Goal: Information Seeking & Learning: Learn about a topic

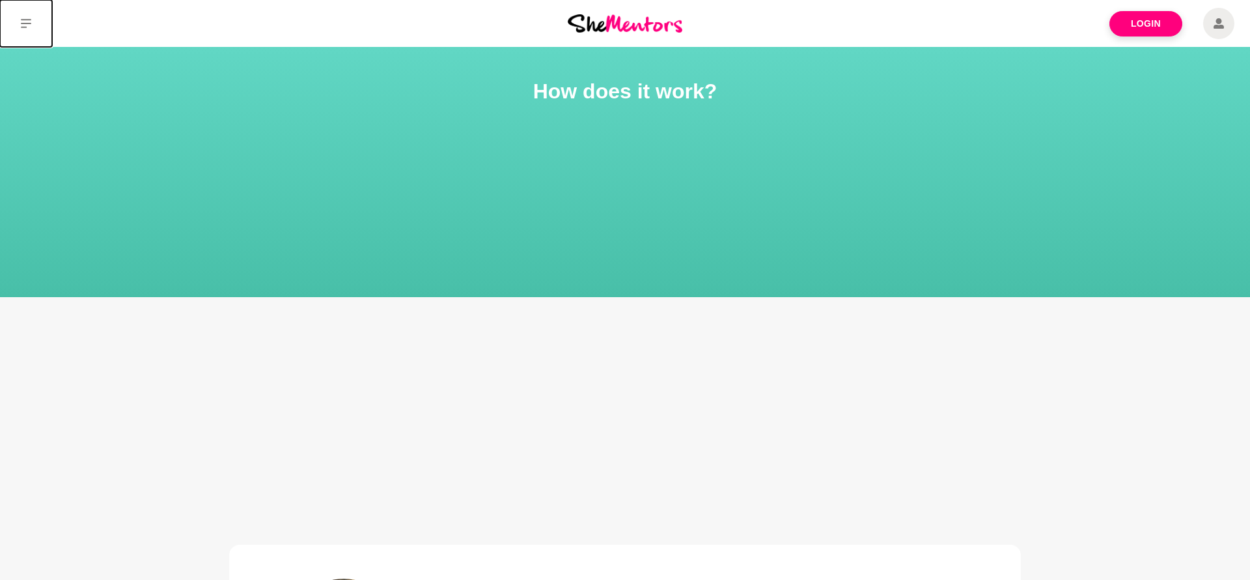
click at [29, 21] on icon at bounding box center [26, 23] width 10 height 10
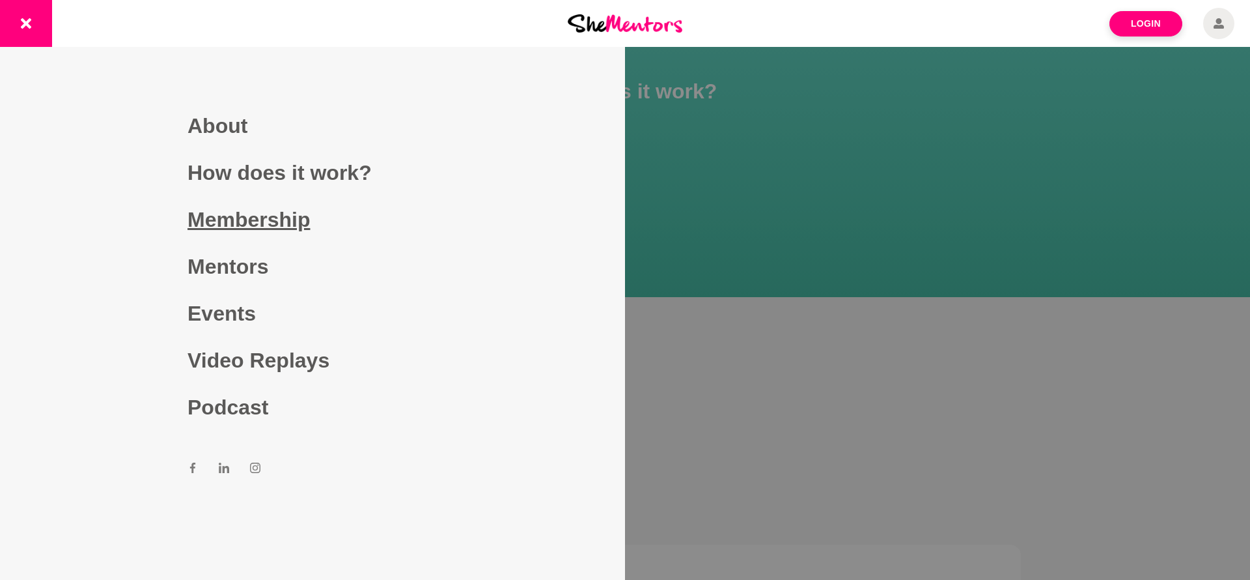
click at [265, 219] on link "Membership" at bounding box center [313, 219] width 250 height 47
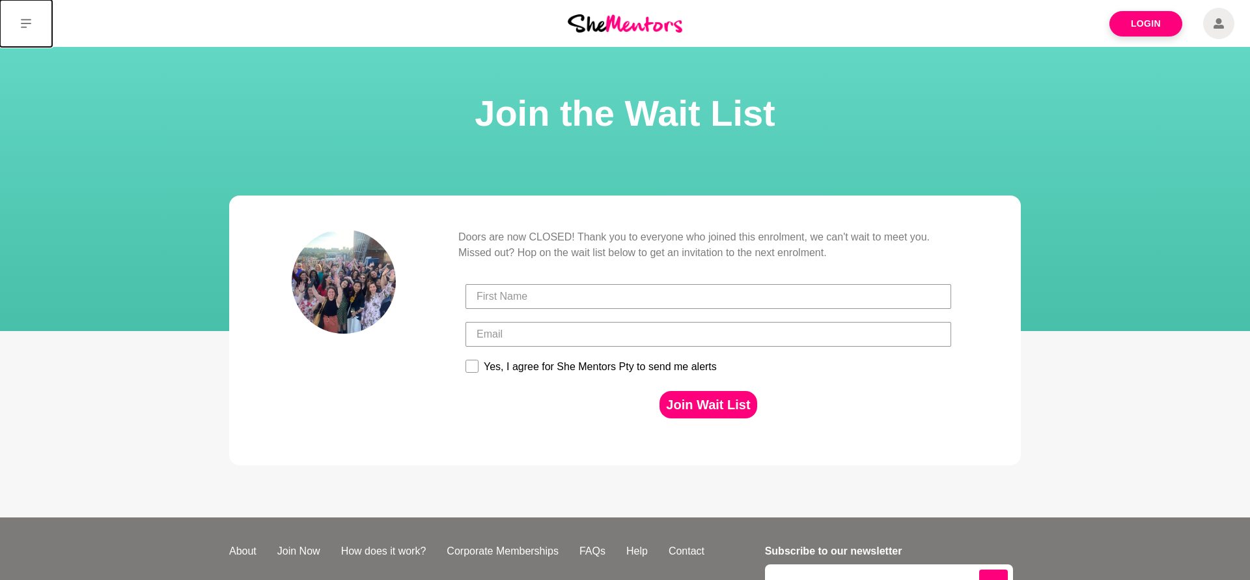
click at [31, 33] on button at bounding box center [26, 23] width 52 height 47
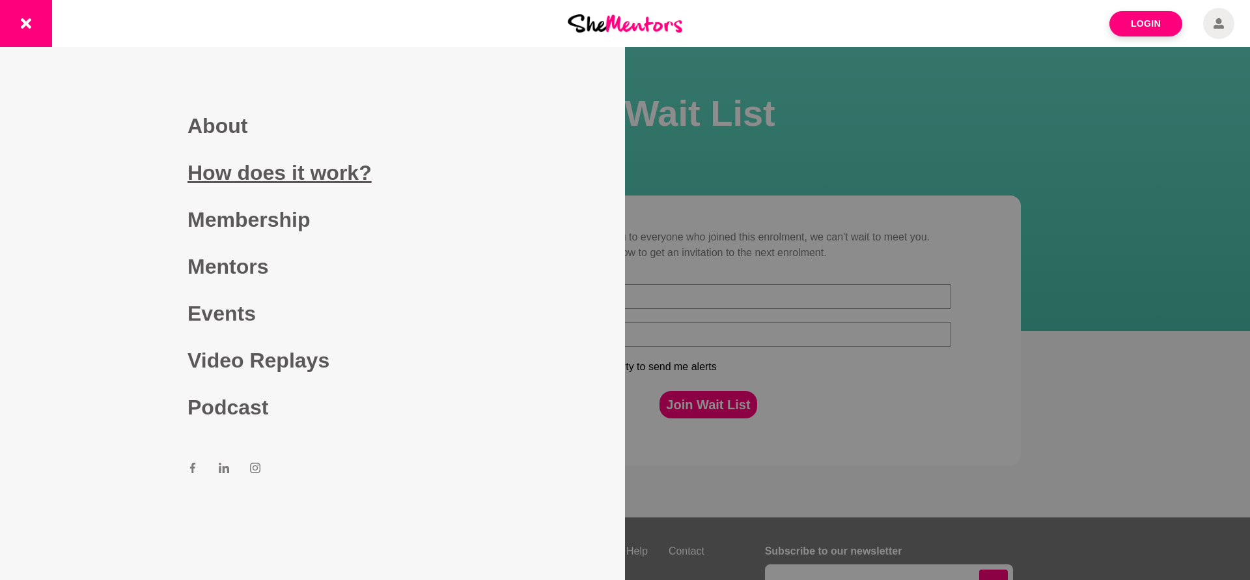
click at [227, 167] on link "How does it work?" at bounding box center [313, 172] width 250 height 47
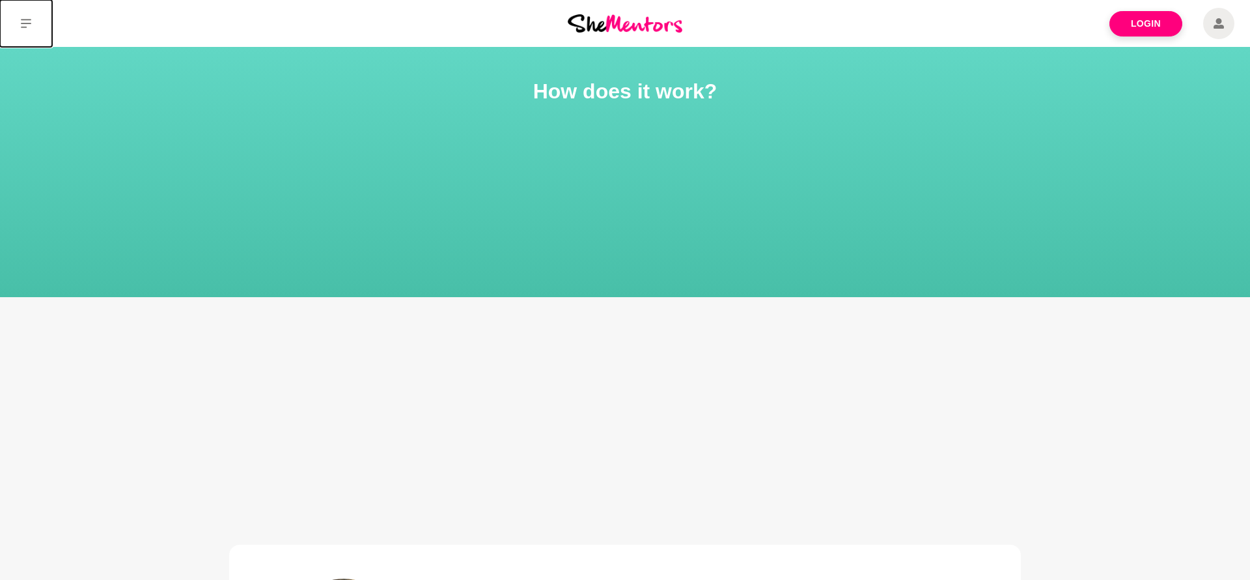
click at [25, 20] on icon at bounding box center [26, 23] width 10 height 10
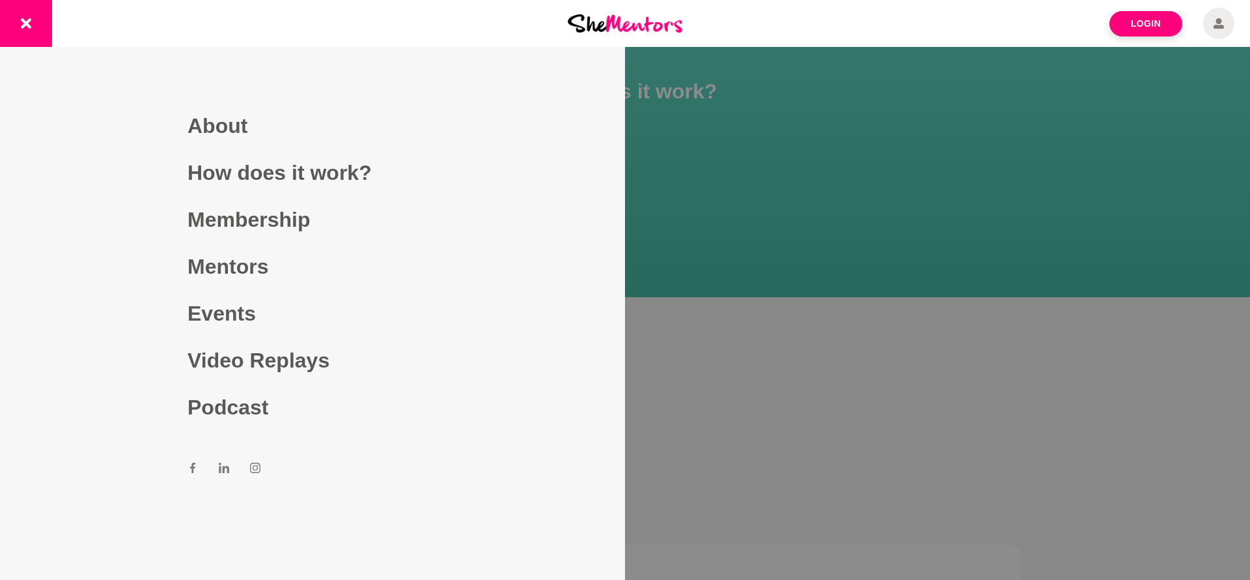
click at [244, 267] on link "Mentors" at bounding box center [313, 266] width 250 height 47
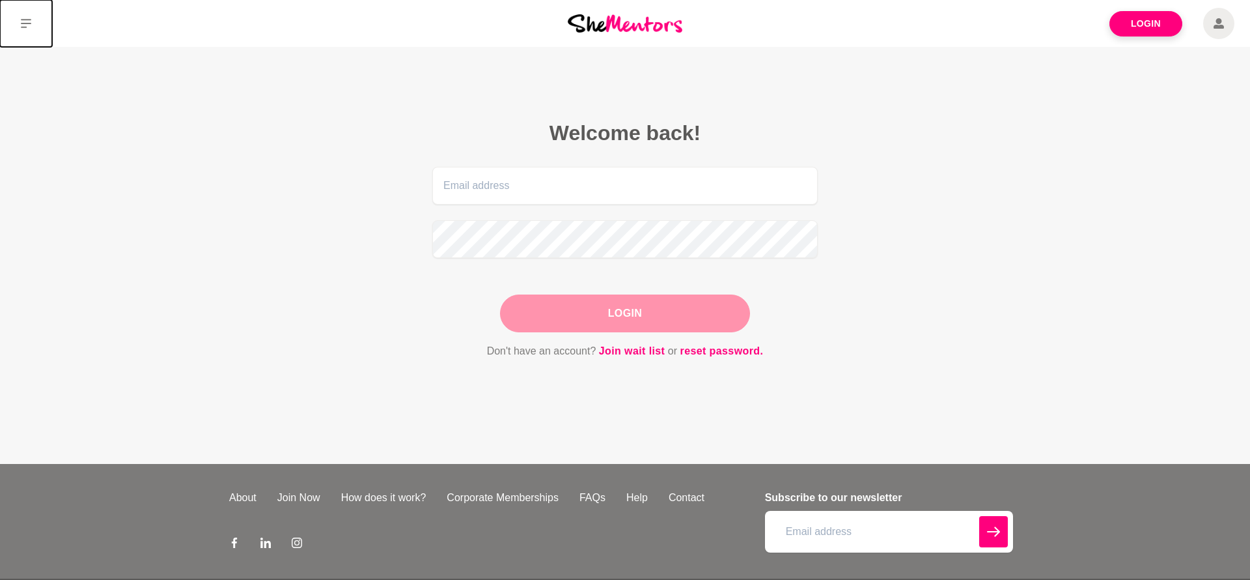
click at [31, 23] on icon at bounding box center [26, 23] width 10 height 9
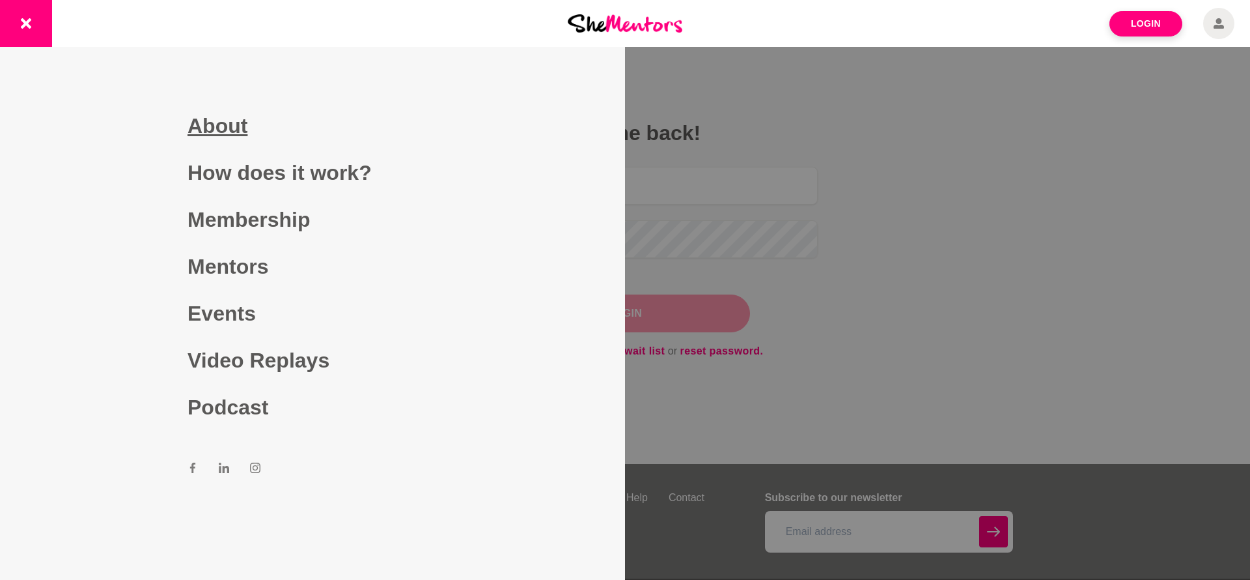
click at [203, 126] on link "About" at bounding box center [313, 125] width 250 height 47
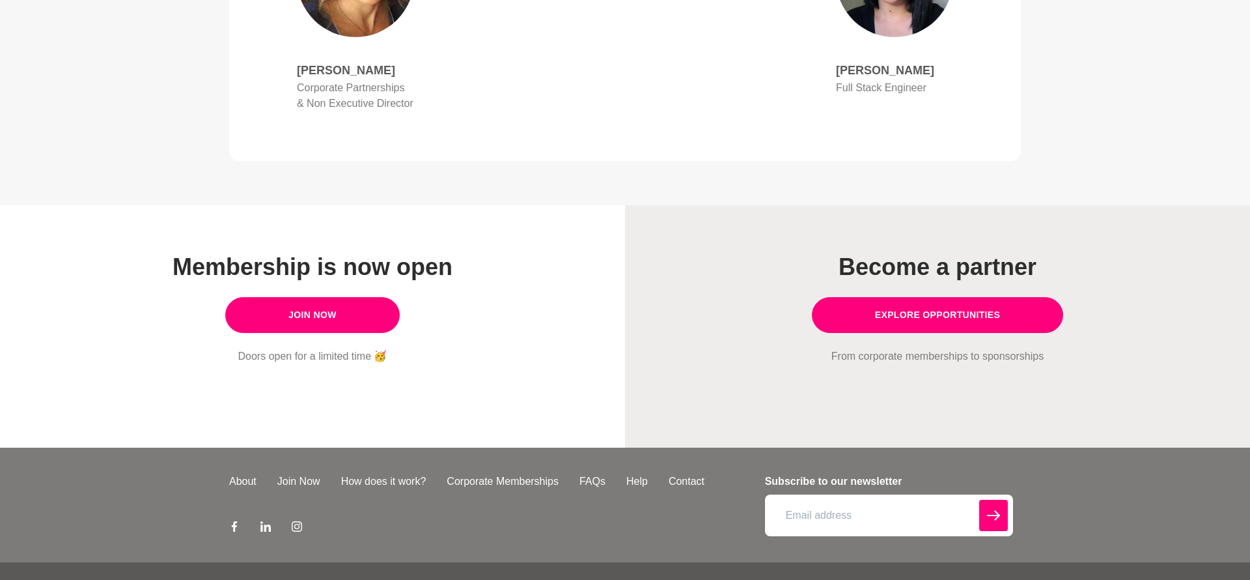
scroll to position [1071, 0]
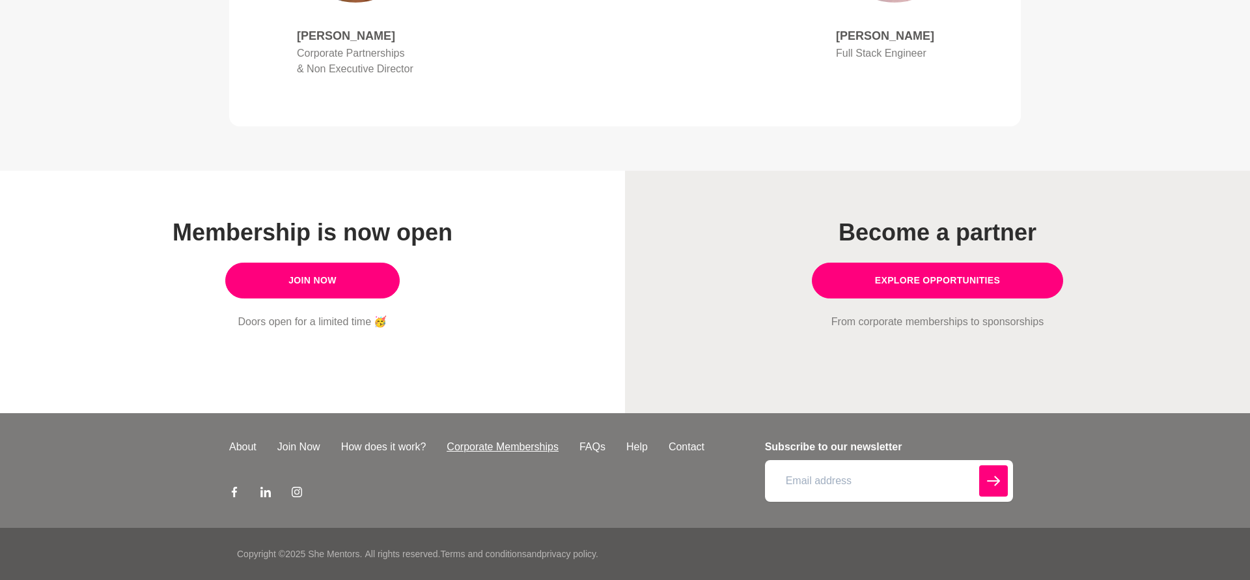
click at [486, 457] on div "About Join Now How does it work? Corporate Memberships FAQs Help Contact" at bounding box center [493, 470] width 528 height 63
click at [492, 448] on link "Corporate Memberships" at bounding box center [502, 447] width 133 height 16
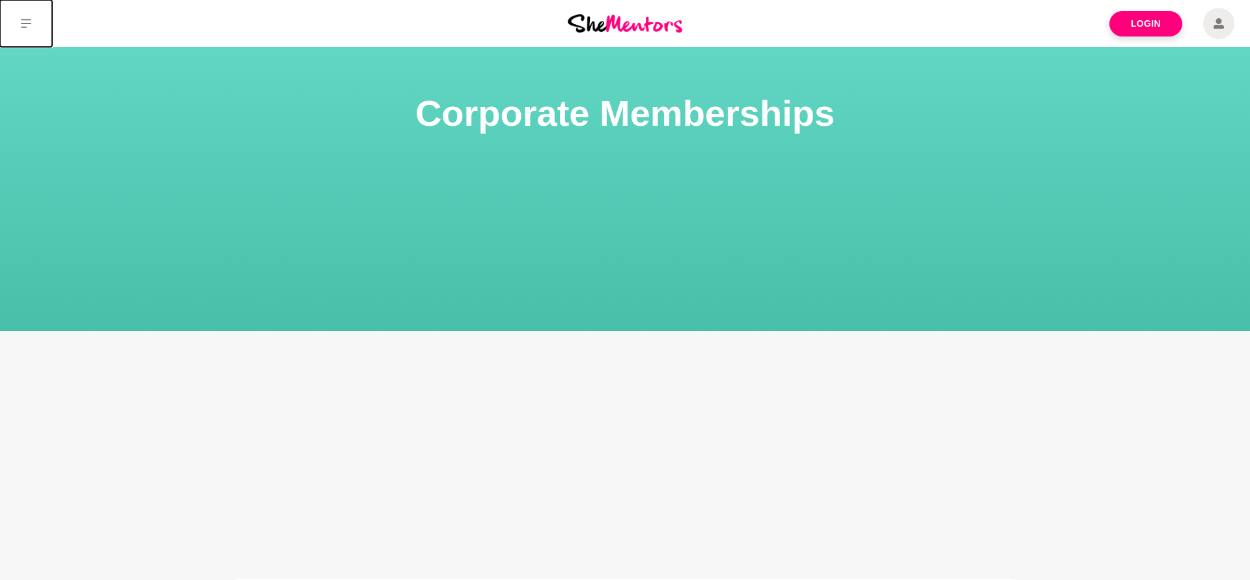
click at [29, 32] on button at bounding box center [26, 23] width 52 height 47
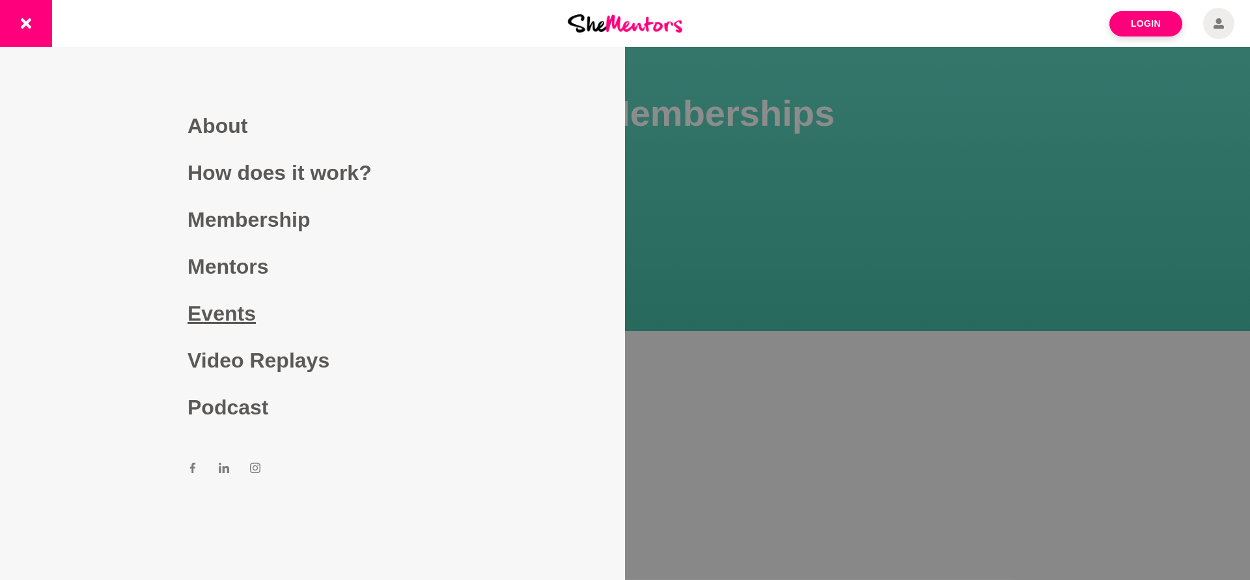
click at [234, 322] on link "Events" at bounding box center [313, 313] width 250 height 47
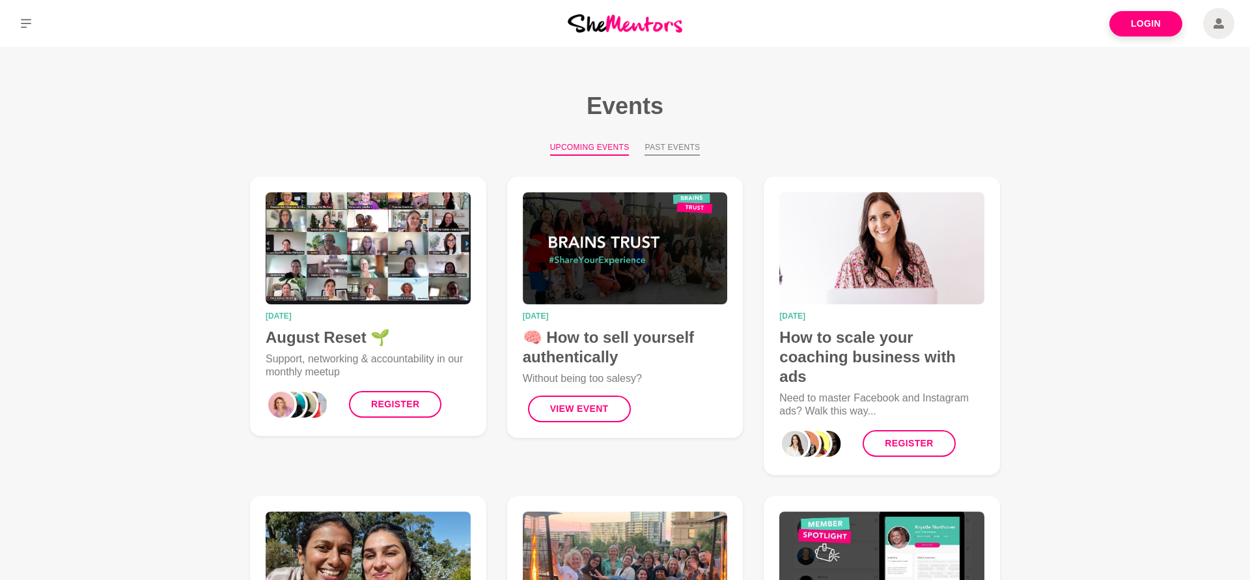
click at [677, 148] on button "Past Events" at bounding box center [672, 148] width 55 height 14
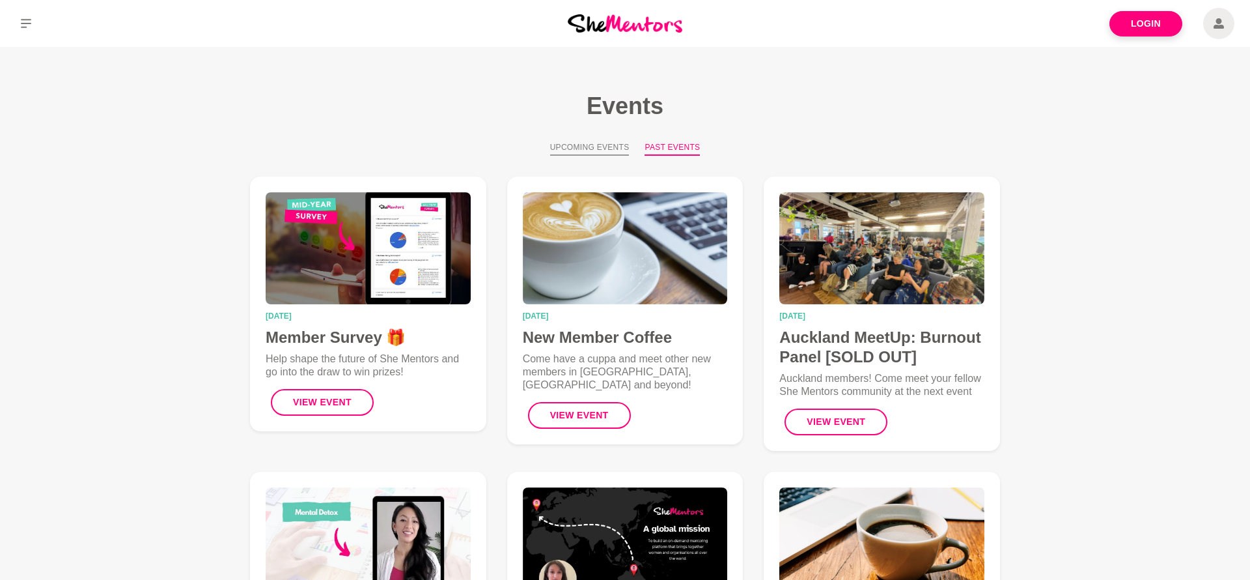
click at [597, 149] on button "Upcoming Events" at bounding box center [589, 148] width 79 height 14
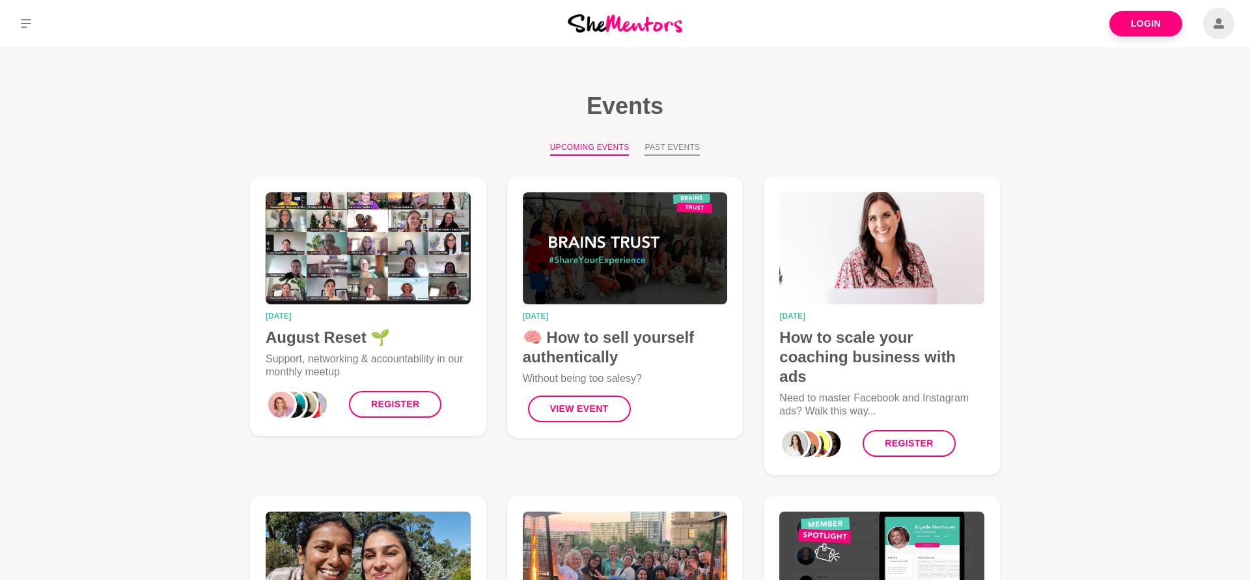
click at [679, 149] on button "Past Events" at bounding box center [672, 148] width 55 height 14
